Goal: Check status

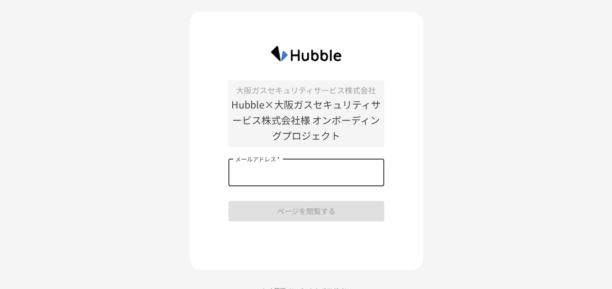
click at [251, 170] on input "メールアドレス   *" at bounding box center [306, 172] width 156 height 27
type input "**********"
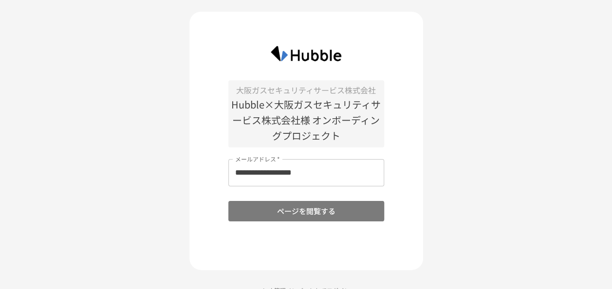
click at [262, 211] on button "ページを閲覧する" at bounding box center [306, 211] width 156 height 20
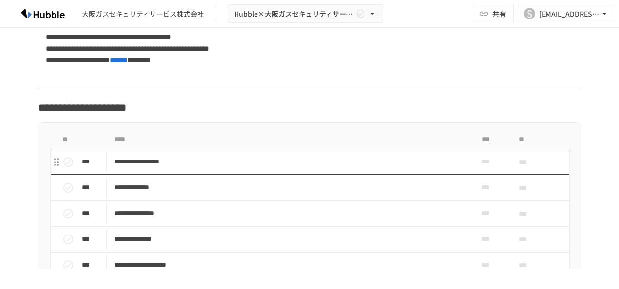
scroll to position [681, 0]
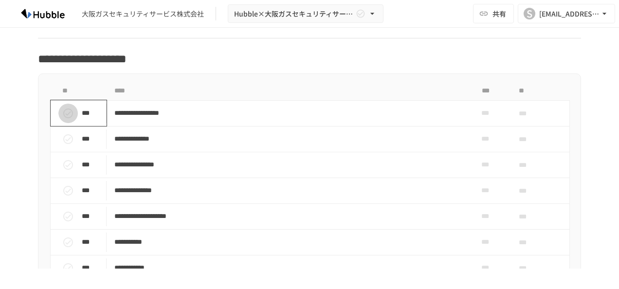
click at [62, 112] on icon "status" at bounding box center [68, 114] width 12 height 12
click at [62, 137] on icon "status" at bounding box center [68, 139] width 12 height 12
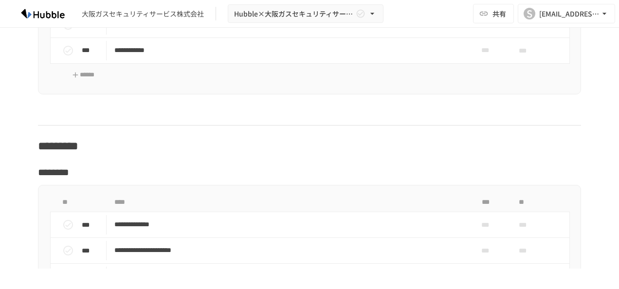
scroll to position [973, 0]
